Goal: Task Accomplishment & Management: Manage account settings

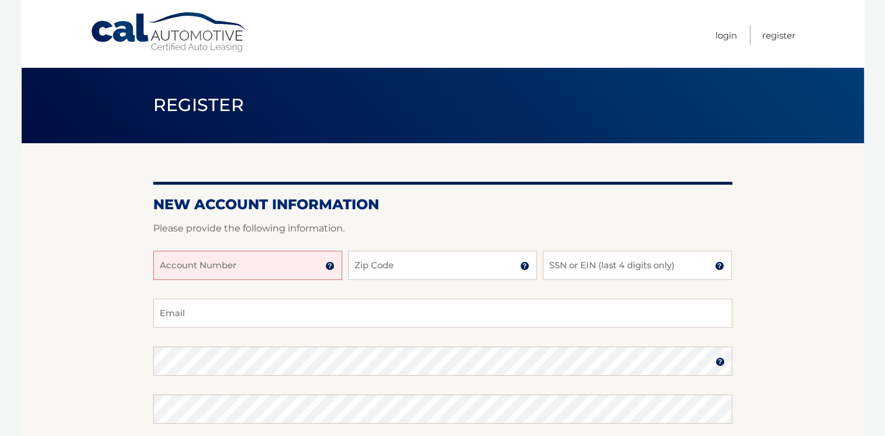
scroll to position [117, 0]
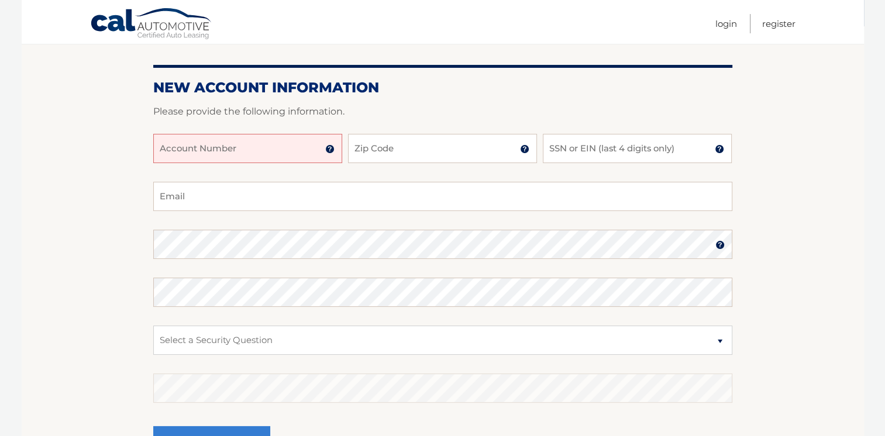
click at [285, 149] on input "Account Number" at bounding box center [247, 148] width 189 height 29
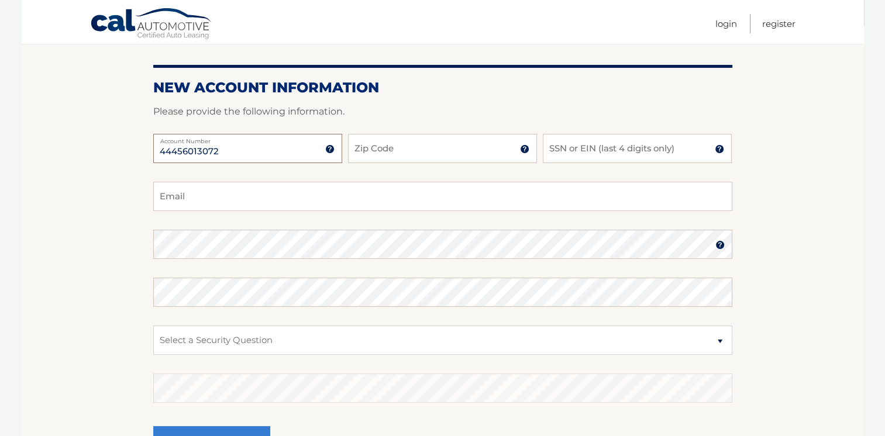
type input "44456013072"
click at [398, 144] on input "Zip Code" at bounding box center [442, 148] width 189 height 29
type input "11901"
click at [594, 146] on input "SSN or EIN (last 4 digits only)" at bounding box center [637, 148] width 189 height 29
type input "4053"
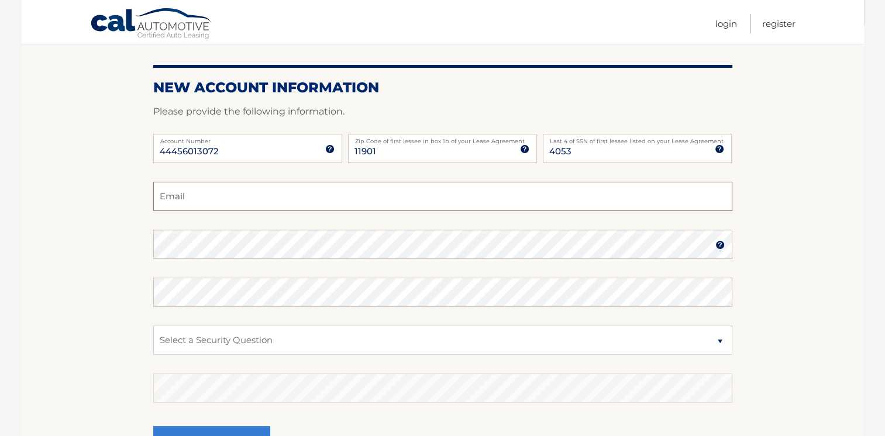
click at [274, 198] on input "Email" at bounding box center [442, 196] width 579 height 29
type input "etsjobs@aol.com"
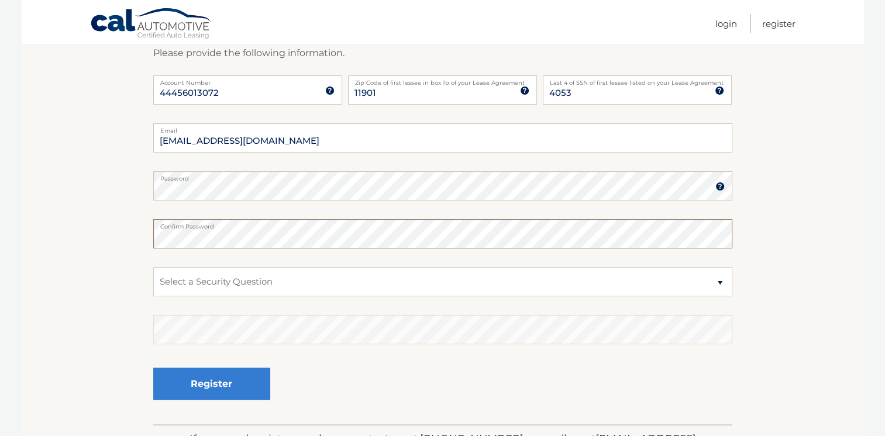
scroll to position [252, 0]
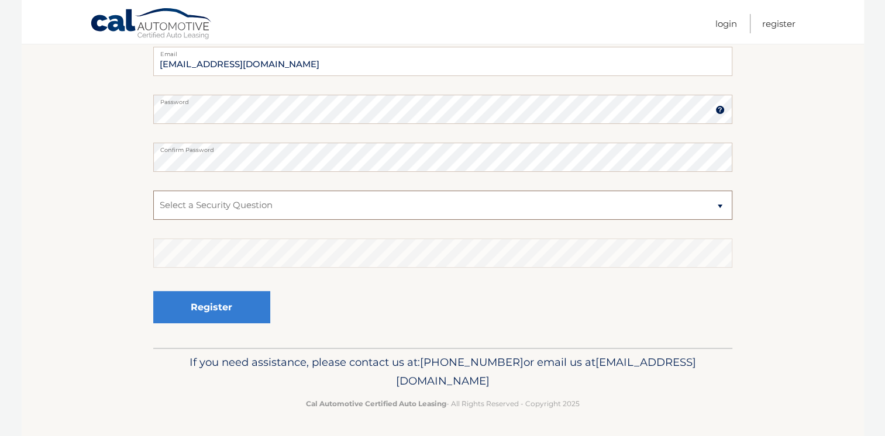
click at [287, 211] on select "Select a Security Question What was the name of your elementary school? What is…" at bounding box center [442, 205] width 579 height 29
select select "1"
click at [153, 191] on select "Select a Security Question What was the name of your elementary school? What is…" at bounding box center [442, 205] width 579 height 29
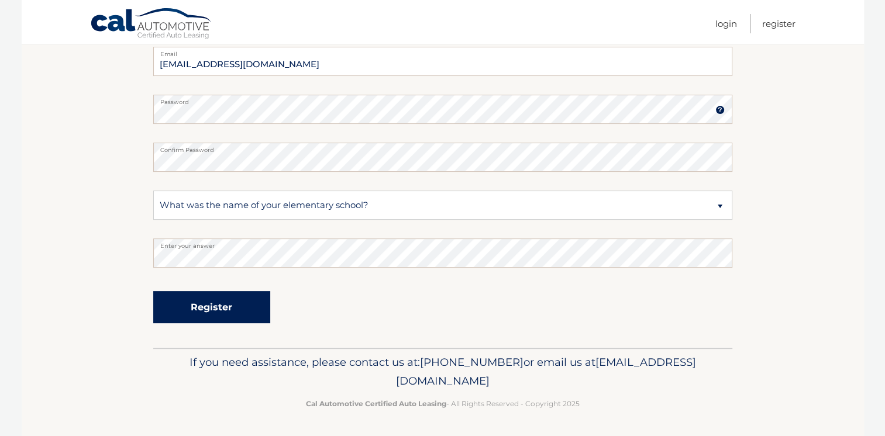
click at [224, 306] on button "Register" at bounding box center [211, 307] width 117 height 32
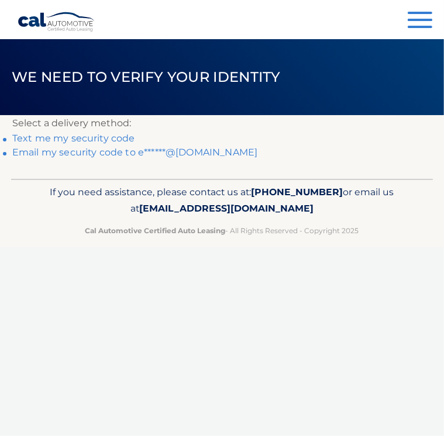
click at [119, 151] on link "Email my security code to e******@[DOMAIN_NAME]" at bounding box center [135, 152] width 246 height 11
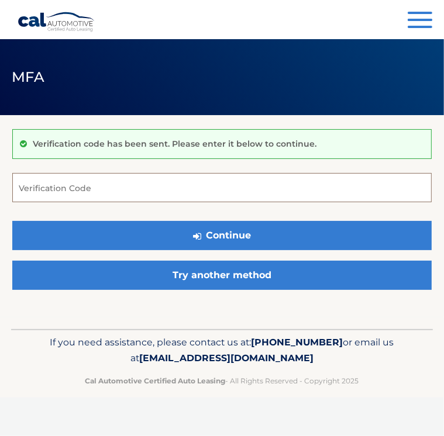
click at [122, 180] on input "Verification Code" at bounding box center [221, 187] width 419 height 29
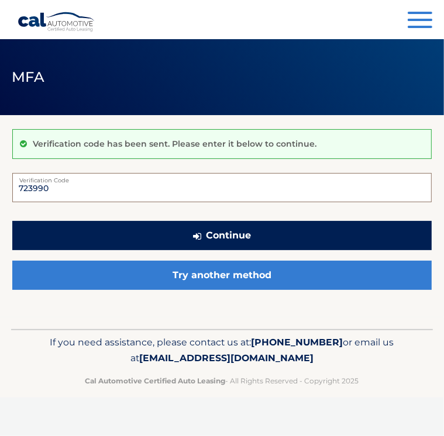
type input "723990"
click at [212, 238] on button "Continue" at bounding box center [221, 235] width 419 height 29
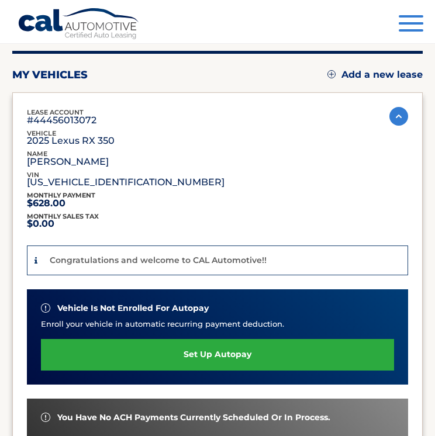
scroll to position [292, 0]
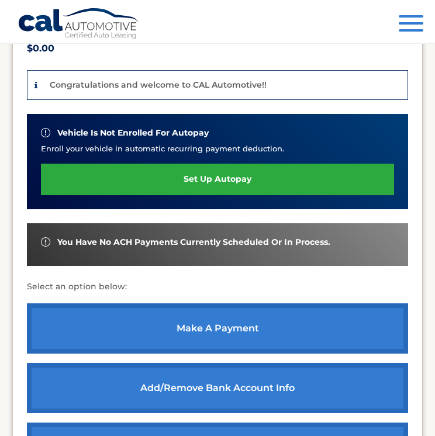
click at [213, 175] on link "set up autopay" at bounding box center [217, 179] width 353 height 31
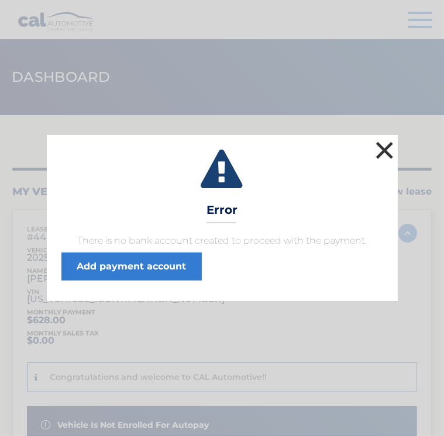
click at [384, 149] on button "×" at bounding box center [384, 150] width 23 height 23
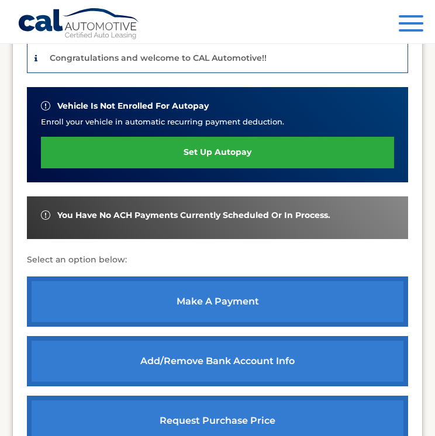
scroll to position [495, 0]
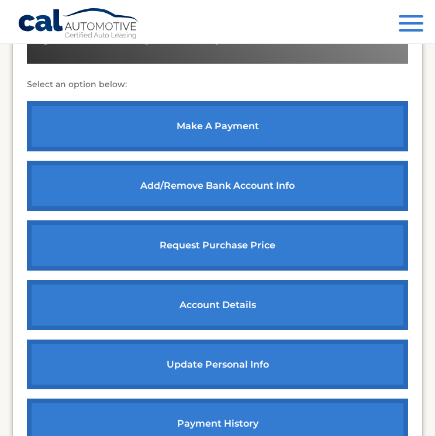
click at [222, 177] on link "Add/Remove bank account info" at bounding box center [217, 186] width 381 height 50
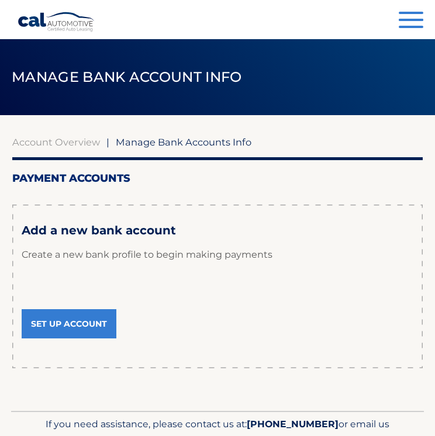
click at [69, 321] on link "Set Up Account" at bounding box center [69, 323] width 95 height 29
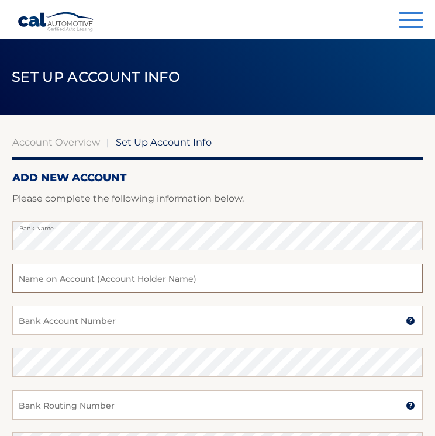
click at [119, 279] on input "text" at bounding box center [217, 278] width 410 height 29
type input "[PERSON_NAME]"
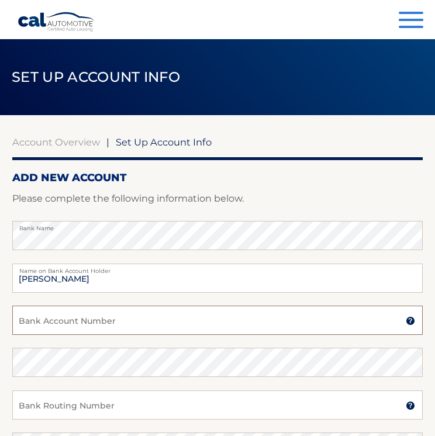
click at [137, 318] on input "Bank Account Number" at bounding box center [217, 320] width 410 height 29
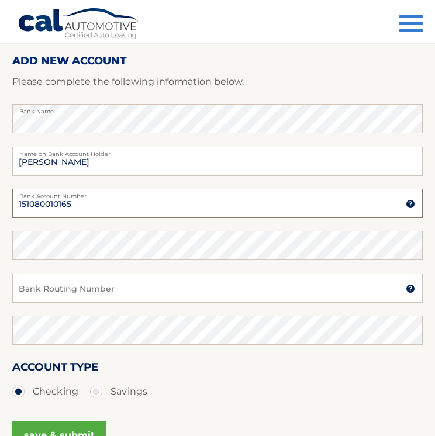
scroll to position [175, 0]
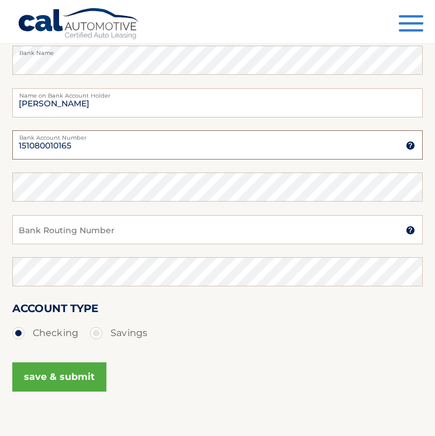
type input "151080010165"
click at [68, 374] on button "save & submit" at bounding box center [59, 377] width 94 height 29
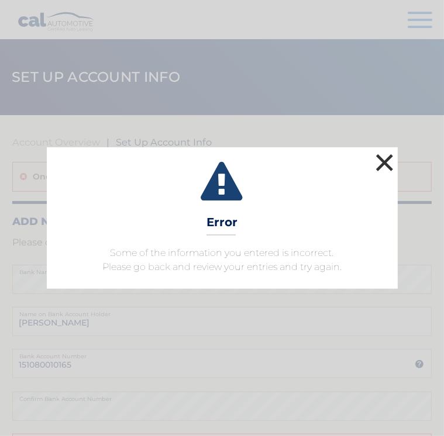
click at [388, 158] on button "×" at bounding box center [384, 162] width 23 height 23
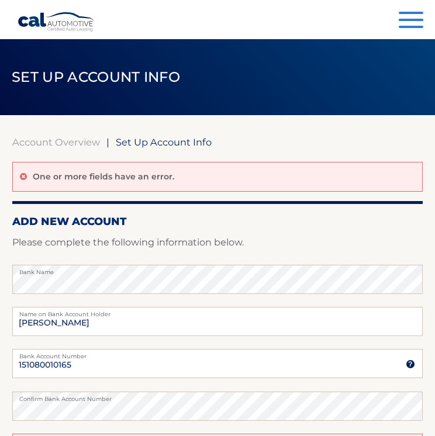
scroll to position [117, 0]
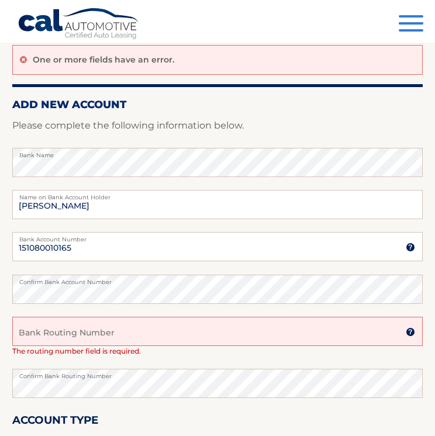
click at [73, 333] on input "Bank Routing Number" at bounding box center [217, 331] width 410 height 29
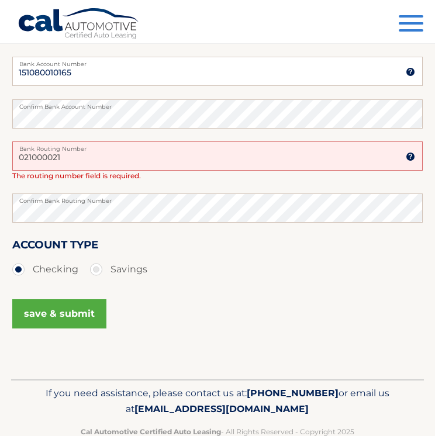
type input "021000021"
click at [63, 310] on button "save & submit" at bounding box center [59, 313] width 94 height 29
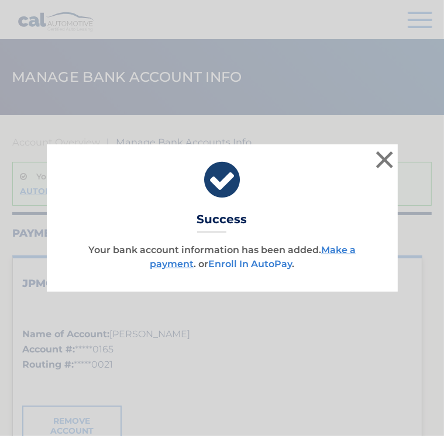
click at [254, 263] on link "Enroll In AutoPay" at bounding box center [250, 263] width 84 height 11
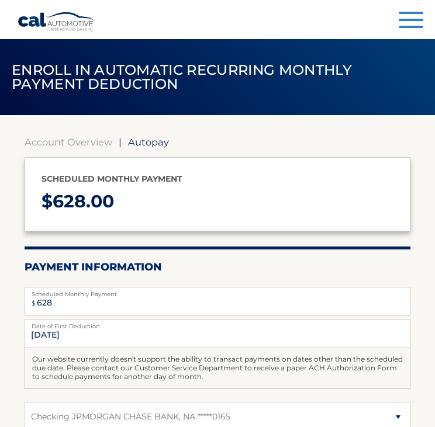
select select "MzY2MDIwZjAtNThmYi00M2JmLThjZjgtYWFhMTk2Y2ZlZTlh"
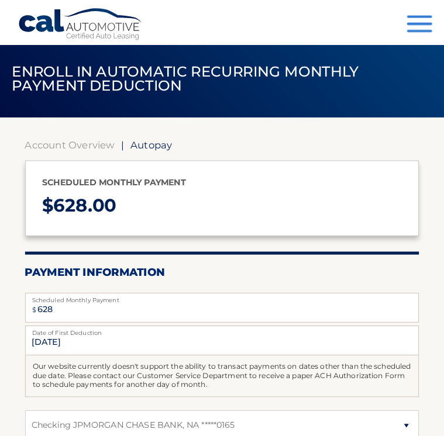
scroll to position [175, 0]
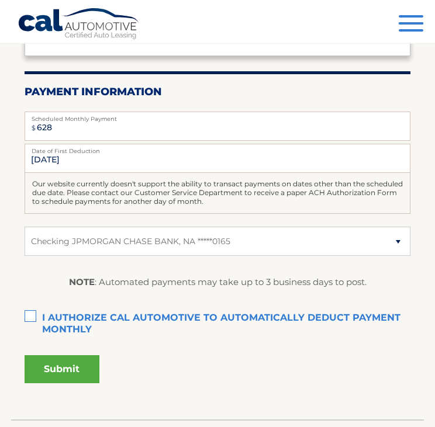
click at [34, 315] on label "I authorize cal automotive to automatically deduct payment monthly This checkbo…" at bounding box center [218, 318] width 386 height 23
click at [0, 0] on input "I authorize cal automotive to automatically deduct payment monthly This checkbo…" at bounding box center [0, 0] width 0 height 0
click at [65, 369] on button "Submit" at bounding box center [62, 370] width 75 height 28
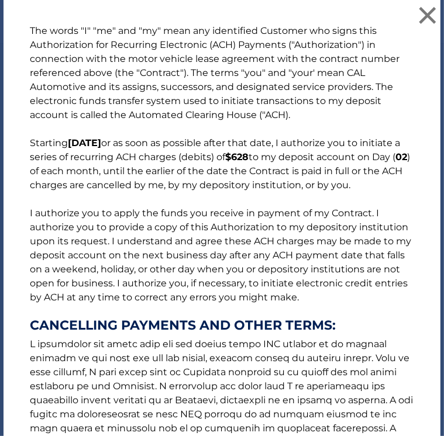
scroll to position [298, 0]
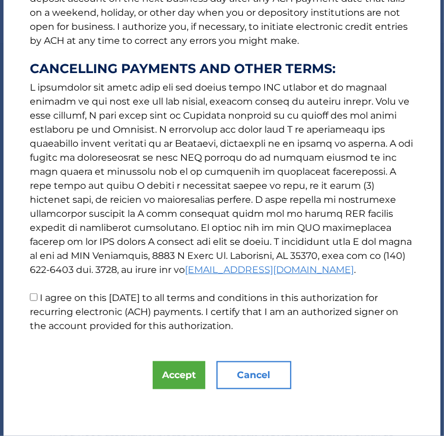
click at [38, 298] on p "The words "I" "me" and "my" mean any identified Customer who signs this Authori…" at bounding box center [222, 50] width 408 height 566
click at [37, 299] on p "The words "I" "me" and "my" mean any identified Customer who signs this Authori…" at bounding box center [222, 50] width 408 height 566
click at [32, 298] on input "I agree on this 09/20/2025 to all terms and conditions in this authorization fo…" at bounding box center [34, 298] width 8 height 8
checkbox input "true"
click at [175, 373] on button "Accept" at bounding box center [179, 375] width 53 height 28
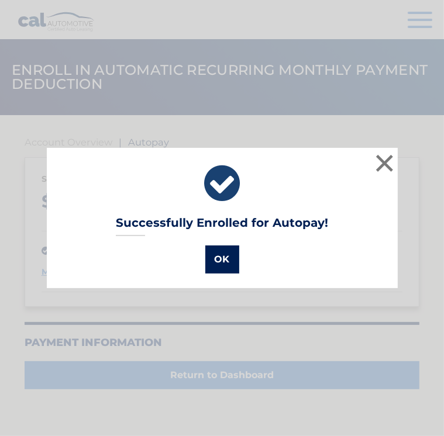
click at [216, 257] on button "OK" at bounding box center [222, 260] width 34 height 28
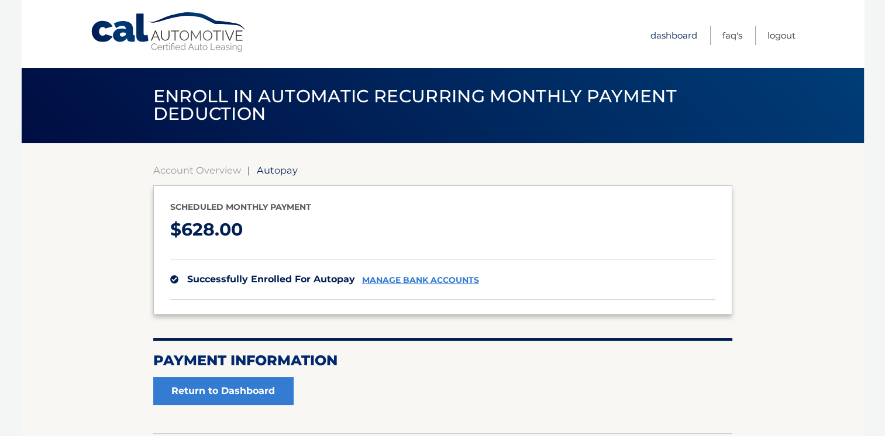
click at [443, 32] on link "Dashboard" at bounding box center [673, 35] width 47 height 19
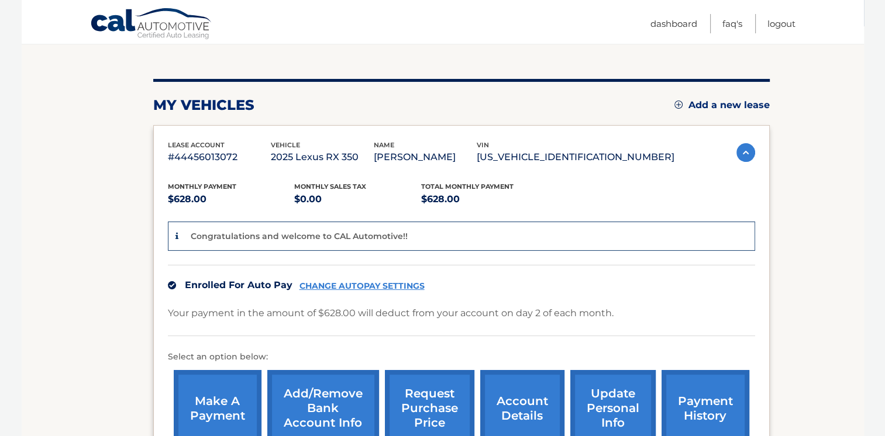
scroll to position [175, 0]
